Goal: Answer question/provide support

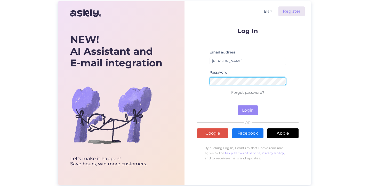
click at [248, 110] on button "Login" at bounding box center [248, 110] width 20 height 10
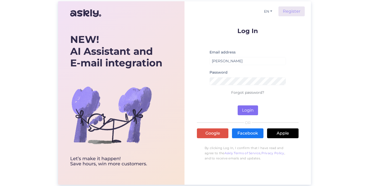
click at [249, 113] on button "Login" at bounding box center [248, 110] width 20 height 10
click at [252, 110] on button "Login" at bounding box center [248, 110] width 20 height 10
click at [233, 62] on input "[PERSON_NAME]" at bounding box center [247, 61] width 76 height 8
type input "[PERSON_NAME][EMAIL_ADDRESS][DOMAIN_NAME]"
click at [250, 110] on button "Login" at bounding box center [248, 110] width 20 height 10
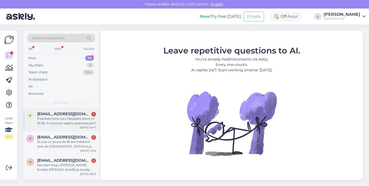
click at [64, 120] on div "Я разместила на а продажу вино от 16.08. А сколько ждать реализацию?" at bounding box center [66, 120] width 59 height 9
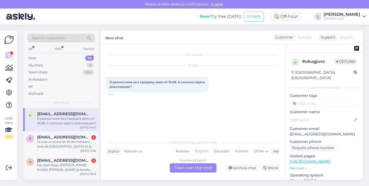
click at [192, 168] on div "Russian to English Take over the chat" at bounding box center [193, 167] width 47 height 9
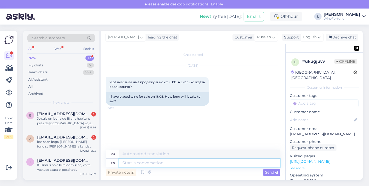
click at [144, 162] on textarea at bounding box center [199, 162] width 161 height 9
click at [137, 153] on textarea at bounding box center [199, 153] width 161 height 9
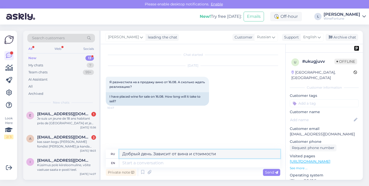
click at [188, 155] on textarea "Добрый день. Зависит от вина и стоимости" at bounding box center [199, 153] width 161 height 9
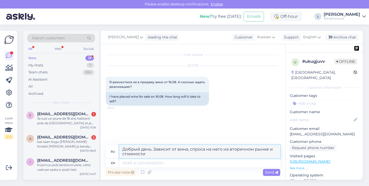
click at [160, 154] on textarea "Добрый день. Зависит от вина, спроса на него на вторичном рынке и стоимости" at bounding box center [199, 151] width 161 height 13
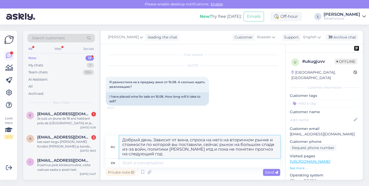
click at [217, 149] on textarea "Добрый день. Зависит от вина, спроса на него на вторичном рынке и стоимости по …" at bounding box center [199, 146] width 161 height 23
click at [201, 152] on textarea "Добрый день. Зависит от вина, спроса на него на вторичном рынке и стоимости по …" at bounding box center [199, 146] width 161 height 23
click at [256, 148] on textarea "Добрый день. Зависит от вина, спроса на него на вторичном рынке и стоимости по …" at bounding box center [199, 146] width 161 height 23
click at [250, 143] on textarea "Добрый день. Зависит от вина, спроса на него на вторичном рынке и стоимости по …" at bounding box center [199, 146] width 161 height 23
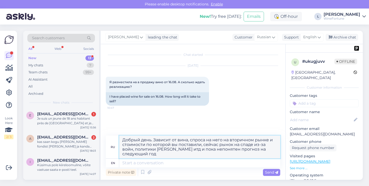
click at [253, 145] on textarea "Добрый день. Зависит от вина, спроса на него на вторичном рынке и стоимости по …" at bounding box center [199, 146] width 161 height 23
click at [182, 149] on textarea "Добрый день. Зависит от вина, спроса на него на вторичном рынке и стоимости по …" at bounding box center [199, 146] width 161 height 23
click at [179, 151] on textarea "Добрый день. Зависит от вина, спроса на него на вторичном рынке и стоимости по …" at bounding box center [199, 146] width 161 height 23
click at [213, 150] on textarea "Добрый день. Зависит от вина, спроса на него на вторичном рынке и стоимости по …" at bounding box center [199, 146] width 161 height 23
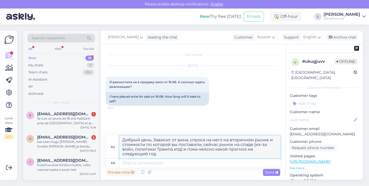
click at [185, 152] on textarea "Добрый день. Зависит от вина, спроса на него на вторичном рынке и стоимости по …" at bounding box center [199, 146] width 161 height 23
drag, startPoint x: 215, startPoint y: 153, endPoint x: 188, endPoint y: 154, distance: 26.6
click at [188, 154] on textarea "Добрый день. Зависит от вина, спроса на него на вторичном рынке и стоимости по …" at bounding box center [199, 146] width 161 height 23
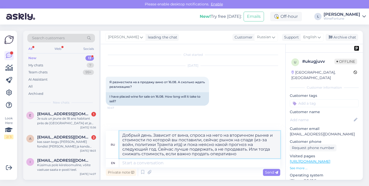
click at [204, 153] on textarea "Добрый день. Зависит от вина, спроса на него на вторичном рынке и стоимости по …" at bounding box center [199, 144] width 161 height 27
click at [218, 152] on textarea "Добрый день. Зависит от вина, спроса на него на вторичном рынке и стоимости по …" at bounding box center [199, 144] width 161 height 27
paste textarea "продать"
click at [203, 139] on textarea "Добрый день. Зависит от вина, спроса на него на вторичном рынке и стоимости по …" at bounding box center [199, 144] width 161 height 27
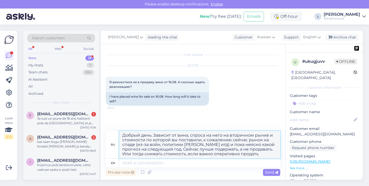
click at [243, 153] on textarea "Добрый день. Зависит от вина, спроса на него на вторичном рынке и стоимости по …" at bounding box center [199, 144] width 161 height 27
type textarea "Добрый день. Зависит от вина, спроса на него на вторичном рынке и стоимости по …"
click at [268, 172] on span "Send" at bounding box center [271, 172] width 13 height 5
click at [272, 172] on span "Send" at bounding box center [271, 172] width 13 height 5
click at [168, 165] on textarea at bounding box center [199, 162] width 161 height 9
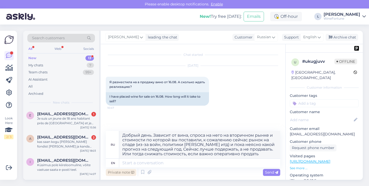
click at [131, 172] on icon at bounding box center [132, 172] width 3 height 3
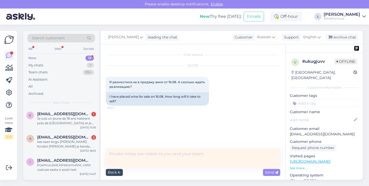
click at [120, 172] on icon at bounding box center [119, 172] width 3 height 3
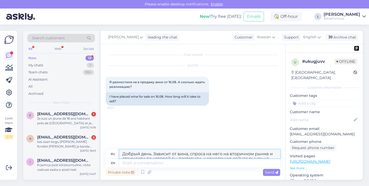
click at [253, 153] on textarea "Добрый день. Зависит от вина, спроса на него на вторичном рынке и стоимости по …" at bounding box center [199, 153] width 161 height 9
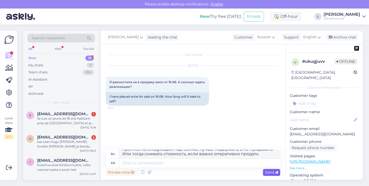
click at [271, 172] on span "Send" at bounding box center [271, 172] width 13 height 5
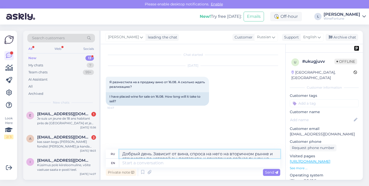
scroll to position [0, 0]
drag, startPoint x: 238, startPoint y: 153, endPoint x: 108, endPoint y: 137, distance: 130.5
click at [107, 137] on div "Chat started [DATE] Я разместила на а продажу вино от 16.08. А сколько ждать ре…" at bounding box center [193, 111] width 185 height 135
click at [239, 140] on div "Chat started [DATE] Я разместила на а продажу вино от 16.08. А сколько ждать ре…" at bounding box center [195, 96] width 179 height 95
drag, startPoint x: 274, startPoint y: 173, endPoint x: 255, endPoint y: 164, distance: 20.9
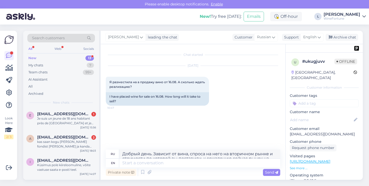
click at [274, 173] on span "Send" at bounding box center [271, 172] width 13 height 5
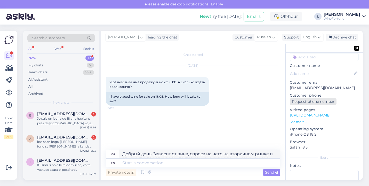
scroll to position [45, 0]
click at [298, 120] on p "See more ..." at bounding box center [324, 122] width 69 height 5
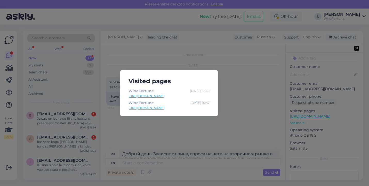
drag, startPoint x: 177, startPoint y: 63, endPoint x: 214, endPoint y: 66, distance: 37.8
click at [178, 64] on div "Visited pages WineFortune [DATE] 10:48 [URL][DOMAIN_NAME] WineFortune [DATE] 10…" at bounding box center [184, 93] width 369 height 186
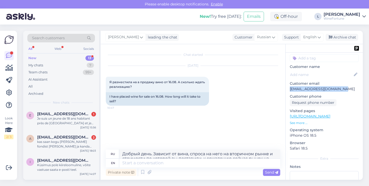
drag, startPoint x: 289, startPoint y: 83, endPoint x: 353, endPoint y: 86, distance: 63.2
click at [357, 86] on p "[EMAIL_ADDRESS][DOMAIN_NAME]" at bounding box center [324, 88] width 69 height 5
copy p "[EMAIL_ADDRESS][DOMAIN_NAME]"
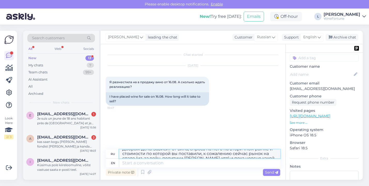
scroll to position [0, 0]
drag, startPoint x: 239, startPoint y: 154, endPoint x: 101, endPoint y: 141, distance: 138.1
click at [101, 141] on div "Chat started [DATE] Я разместила на а продажу вино от 16.08. А сколько ждать ре…" at bounding box center [193, 111] width 185 height 135
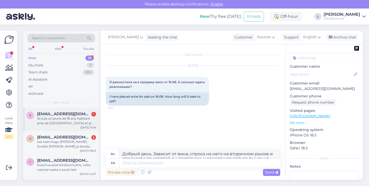
click at [71, 123] on div "Je suis un jeune de 18 ans habitant près de [GEOGRAPHIC_DATA] et je souhaite in…" at bounding box center [66, 120] width 59 height 9
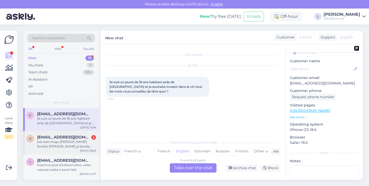
click at [69, 144] on div "kas saan kogu [PERSON_NAME] fondist [PERSON_NAME] ja kanda isiklikule pangakont…" at bounding box center [66, 143] width 59 height 9
